Goal: Download file/media

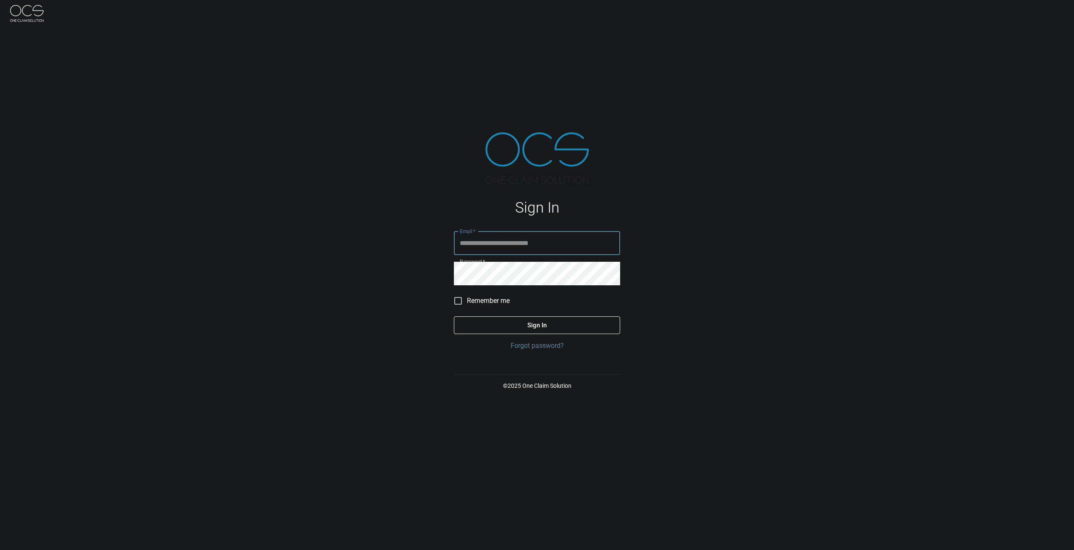
type input "**********"
click at [544, 323] on button "Sign In" at bounding box center [537, 325] width 166 height 18
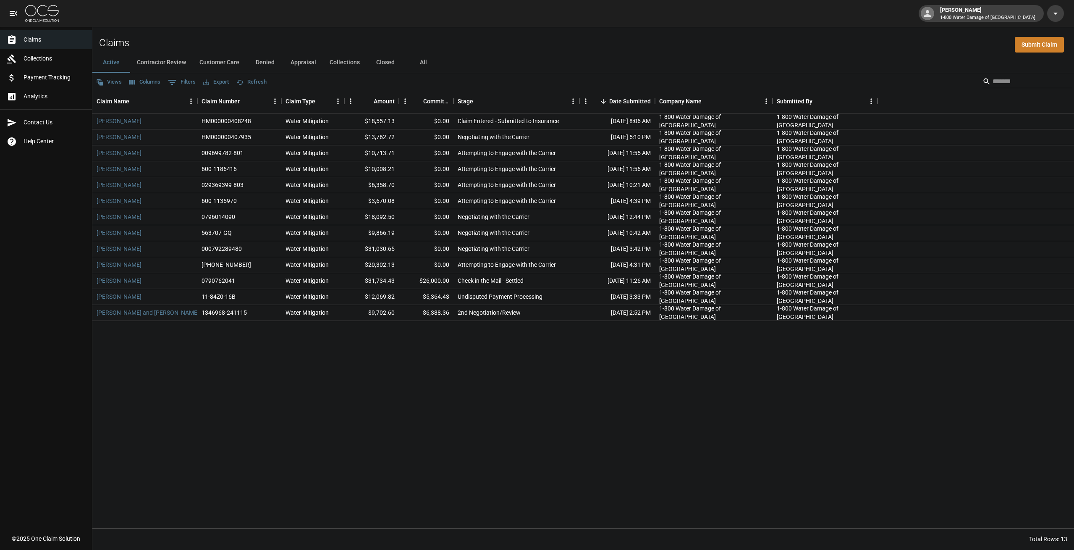
click at [517, 24] on div "[PERSON_NAME] 1-800 Water Damage of [GEOGRAPHIC_DATA]" at bounding box center [537, 13] width 1074 height 27
click at [536, 34] on div "Claims Submit Claim" at bounding box center [583, 40] width 982 height 26
click at [123, 133] on link "[PERSON_NAME]" at bounding box center [119, 137] width 45 height 8
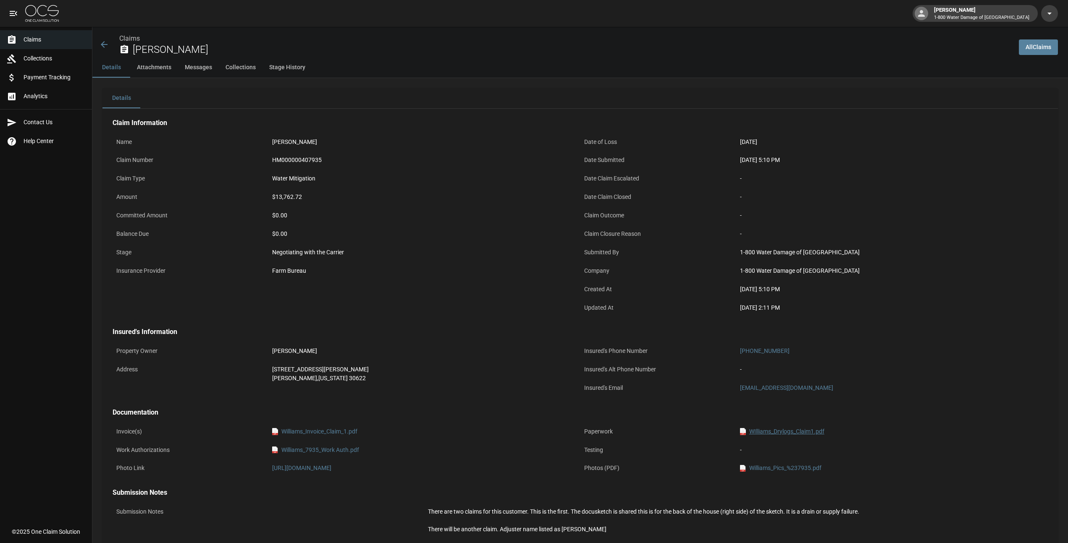
click at [781, 432] on link "pdf WIlliams_Drylogs_Claim1.pdf" at bounding box center [782, 431] width 84 height 9
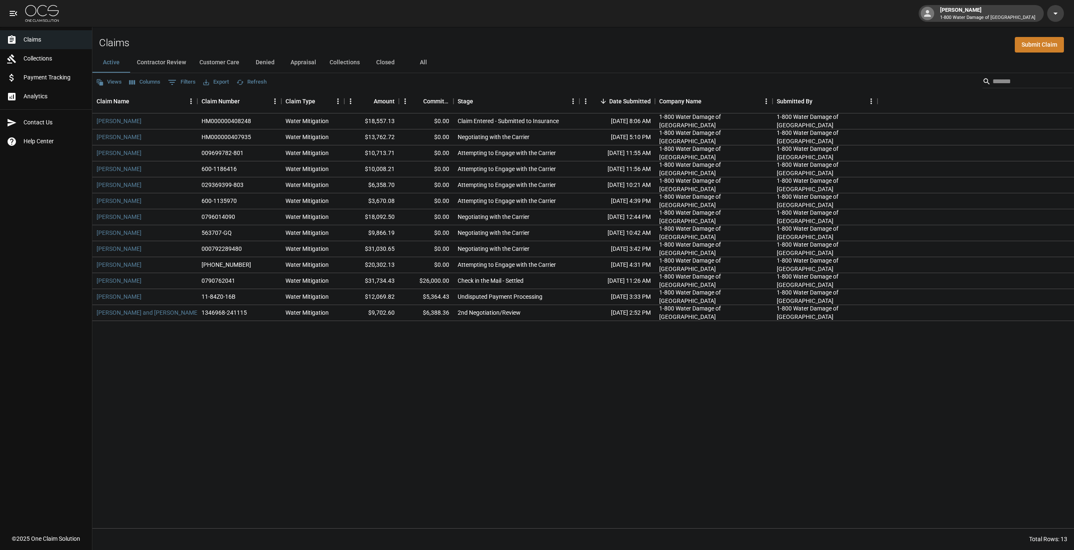
click at [511, 13] on div "[PERSON_NAME] 1-800 Water Damage of [GEOGRAPHIC_DATA]" at bounding box center [537, 13] width 1074 height 27
